Goal: Download file/media

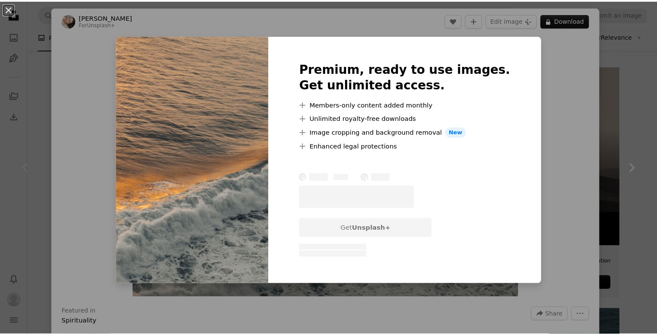
scroll to position [84, 0]
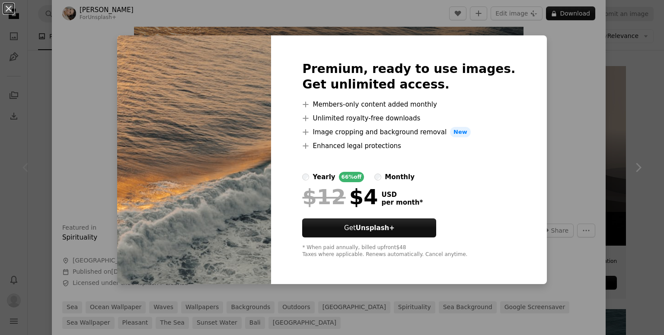
click at [548, 48] on div "An X shape Premium, ready to use images. Get unlimited access. A plus sign Memb…" at bounding box center [332, 167] width 664 height 335
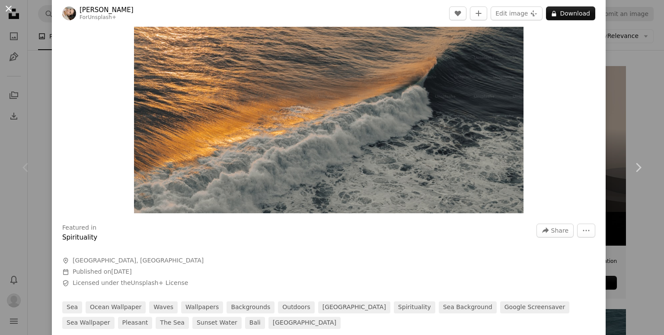
click at [6, 6] on button "An X shape" at bounding box center [8, 8] width 10 height 10
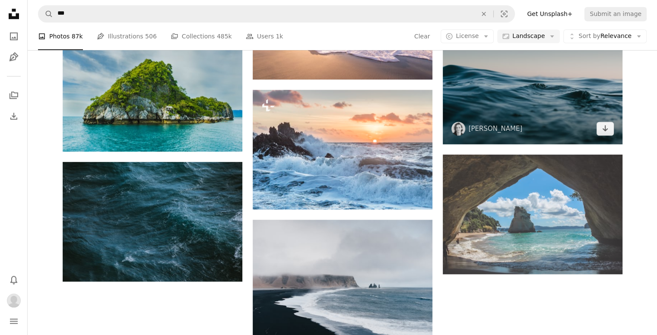
scroll to position [889, 0]
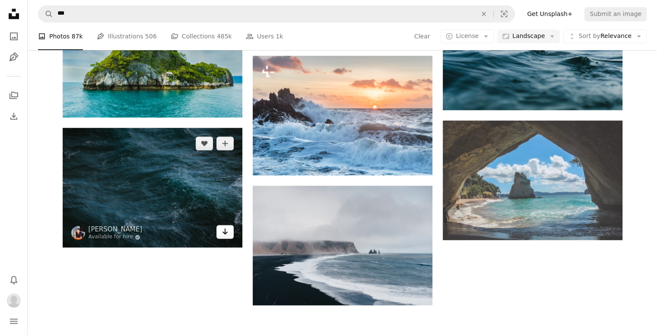
click at [226, 226] on icon "Arrow pointing down" at bounding box center [225, 231] width 7 height 10
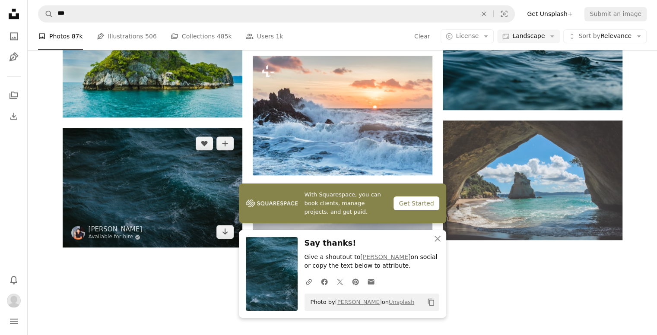
scroll to position [1053, 0]
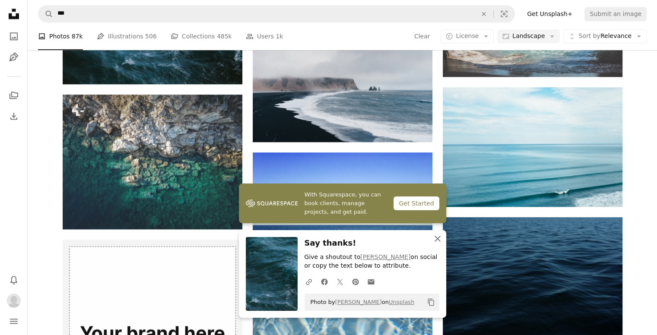
click at [436, 242] on icon "An X shape" at bounding box center [438, 239] width 10 height 10
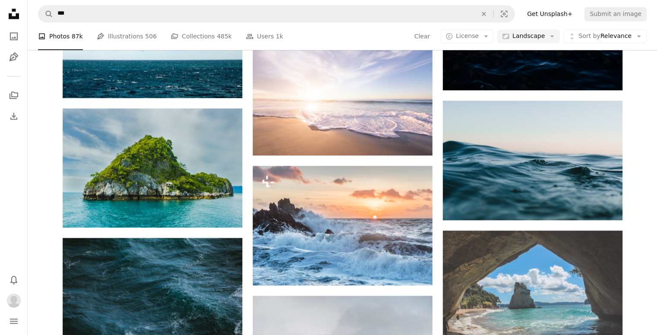
scroll to position [780, 0]
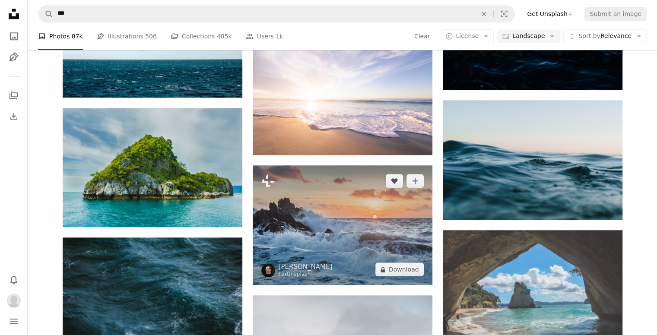
click at [416, 213] on img at bounding box center [343, 226] width 180 height 120
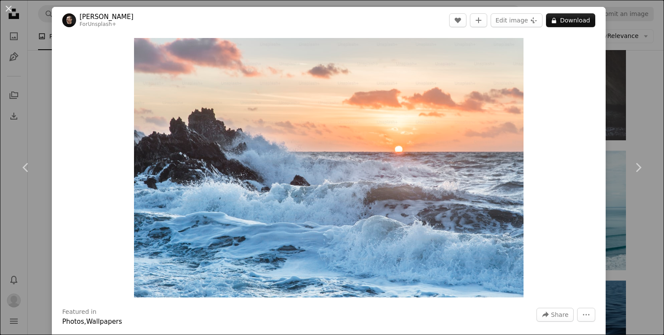
scroll to position [89, 0]
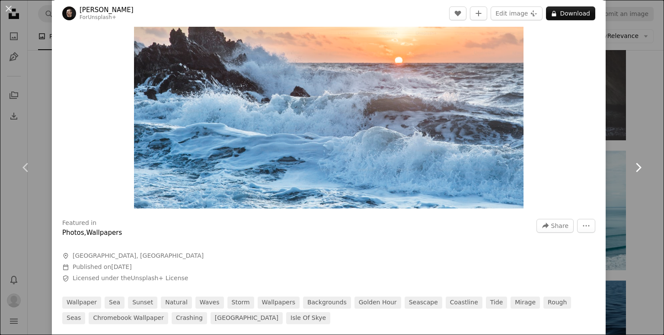
click at [631, 177] on link "Chevron right" at bounding box center [638, 167] width 52 height 83
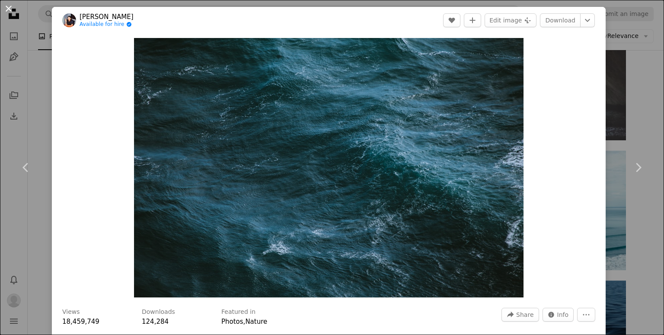
click at [10, 6] on button "An X shape" at bounding box center [8, 8] width 10 height 10
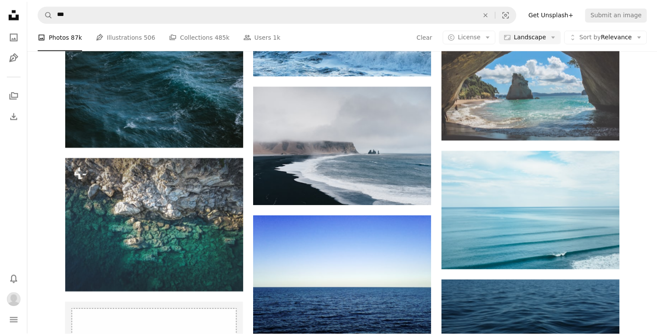
scroll to position [780, 0]
